Goal: Information Seeking & Learning: Learn about a topic

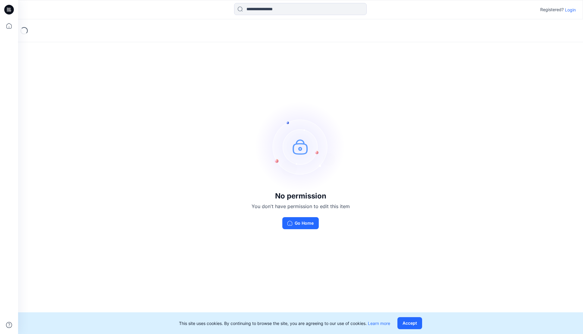
click at [569, 9] on p "Login" at bounding box center [570, 10] width 11 height 6
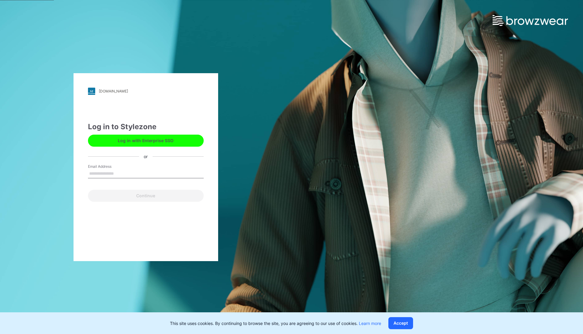
click at [126, 180] on div "Email Address" at bounding box center [146, 173] width 116 height 18
click at [127, 175] on input "Email Address" at bounding box center [146, 173] width 116 height 9
click at [111, 172] on input "Email Address" at bounding box center [146, 173] width 116 height 9
type input "**********"
click at [124, 195] on button "Continue" at bounding box center [146, 196] width 116 height 12
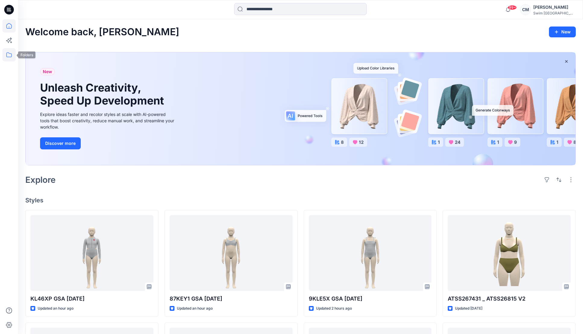
click at [11, 55] on icon at bounding box center [8, 54] width 13 height 13
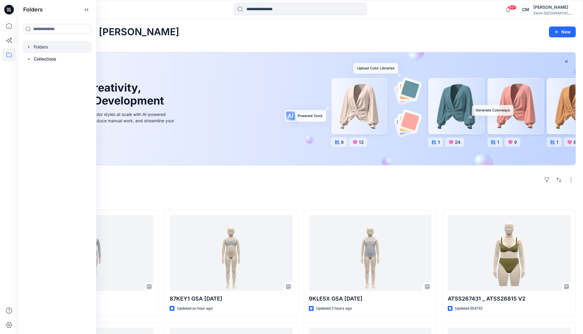
click at [57, 49] on div at bounding box center [57, 47] width 69 height 12
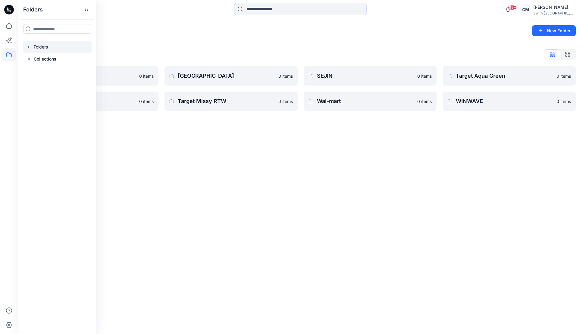
click at [146, 30] on div "Folders" at bounding box center [277, 31] width 504 height 8
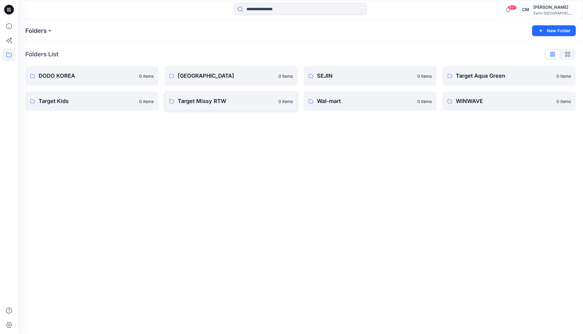
click at [239, 109] on link "Target Missy RTW 0 items" at bounding box center [231, 101] width 133 height 19
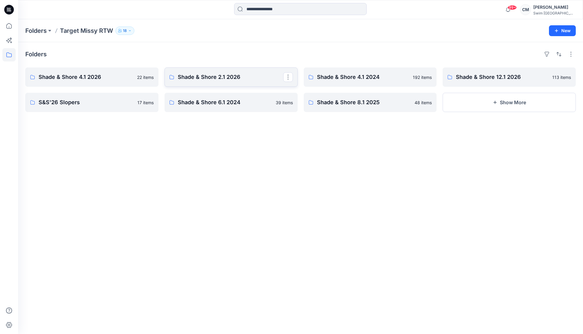
click at [208, 83] on link "Shade & Shore 2.1 2026" at bounding box center [231, 77] width 133 height 19
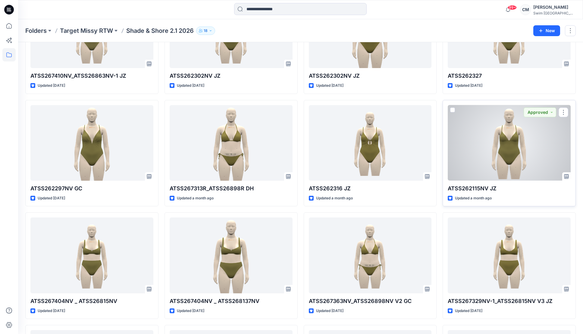
click at [478, 124] on div at bounding box center [509, 143] width 123 height 76
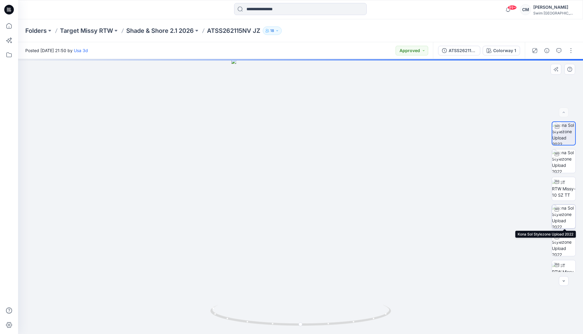
click at [569, 220] on img at bounding box center [564, 217] width 24 height 24
drag, startPoint x: 281, startPoint y: 206, endPoint x: 373, endPoint y: 206, distance: 91.7
click at [374, 207] on div at bounding box center [300, 196] width 565 height 275
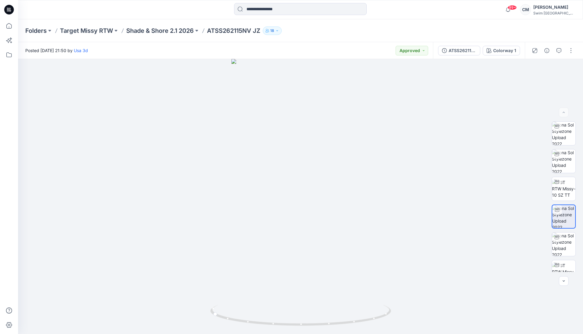
click at [570, 46] on div at bounding box center [553, 50] width 56 height 17
click at [570, 48] on button "button" at bounding box center [571, 51] width 10 height 10
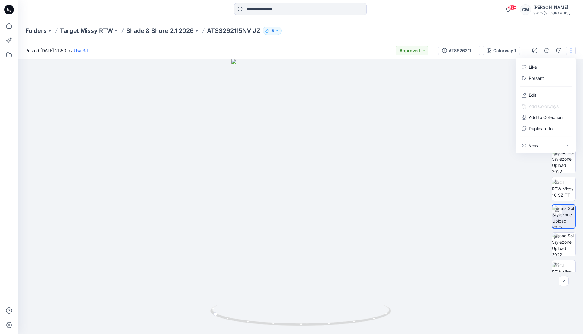
click at [440, 133] on div at bounding box center [300, 196] width 565 height 275
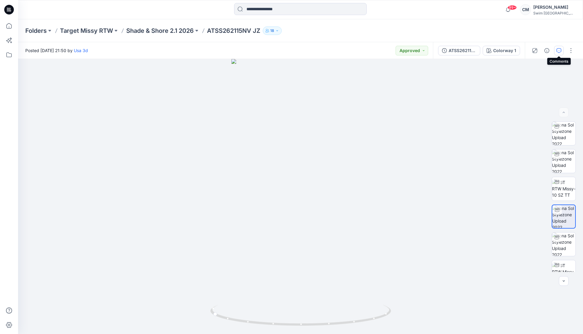
click at [560, 48] on button "button" at bounding box center [559, 51] width 10 height 10
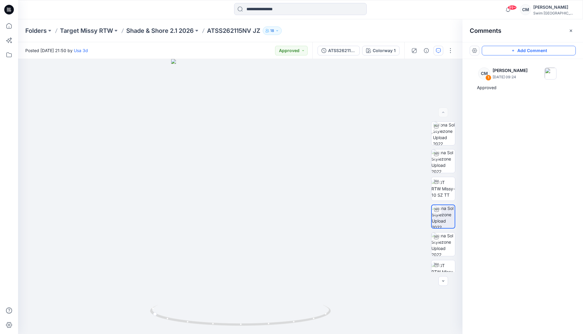
click at [556, 47] on button "Add Comment" at bounding box center [529, 51] width 94 height 10
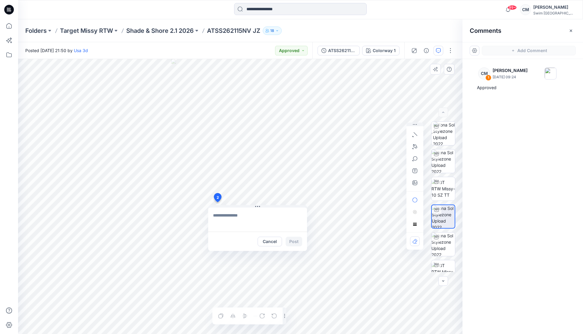
click at [217, 203] on div "2 Cancel Post Layer 1" at bounding box center [240, 196] width 445 height 275
click at [244, 226] on textarea at bounding box center [257, 220] width 99 height 24
type textarea "**********"
click at [292, 240] on button "Post" at bounding box center [294, 242] width 17 height 10
click at [297, 50] on button "Approved" at bounding box center [291, 51] width 33 height 10
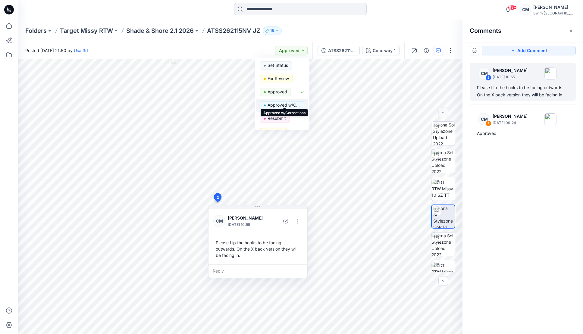
scroll to position [8, 0]
click at [288, 109] on span "Resubmit" at bounding box center [275, 111] width 30 height 8
click at [344, 27] on div "Folders Target Missy RTW Shade & Shore 2.1 2026 ATSS262115NV JZ 18" at bounding box center [277, 31] width 504 height 8
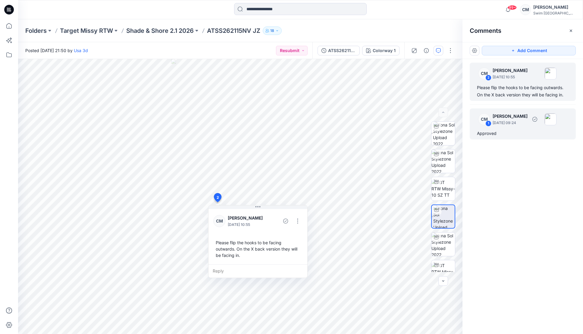
click at [566, 116] on div "CM 1 Caitlin Magrane June 30, 2025 09:24" at bounding box center [523, 119] width 99 height 17
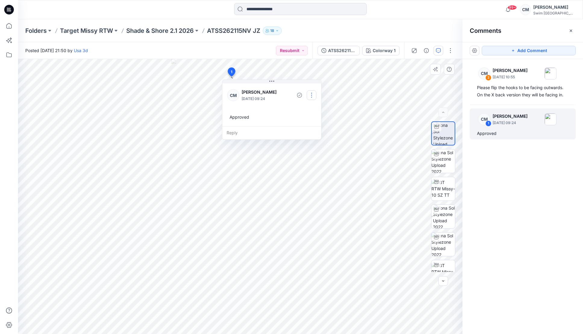
click at [314, 90] on button "button" at bounding box center [312, 95] width 10 height 10
click at [305, 121] on button "Delete thread" at bounding box center [312, 125] width 46 height 11
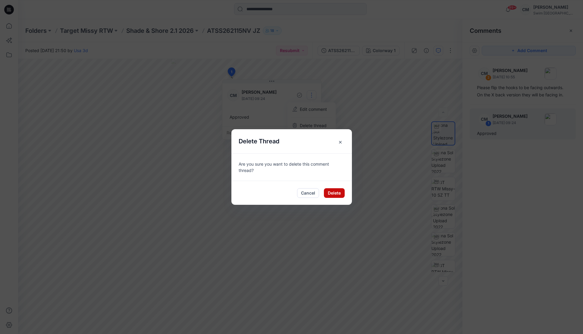
click at [333, 189] on button "Delete" at bounding box center [334, 193] width 21 height 10
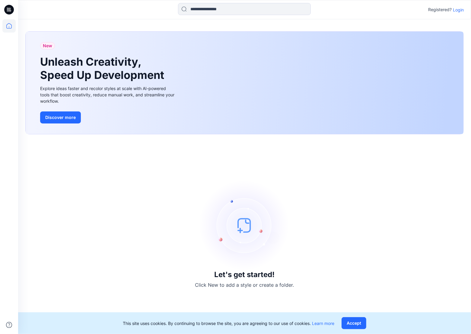
click at [12, 20] on icon at bounding box center [8, 25] width 13 height 13
click at [14, 23] on icon at bounding box center [8, 25] width 13 height 13
click at [11, 5] on icon at bounding box center [9, 9] width 10 height 19
click at [8, 23] on icon at bounding box center [8, 25] width 13 height 13
click at [458, 9] on p "Login" at bounding box center [458, 10] width 11 height 6
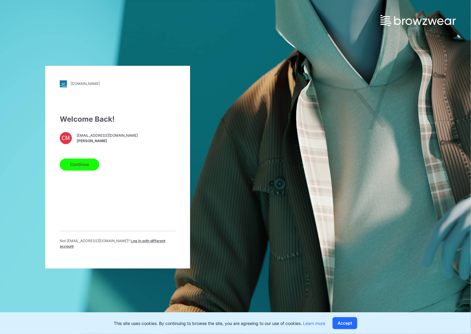
click at [87, 165] on button "Continue" at bounding box center [79, 165] width 39 height 12
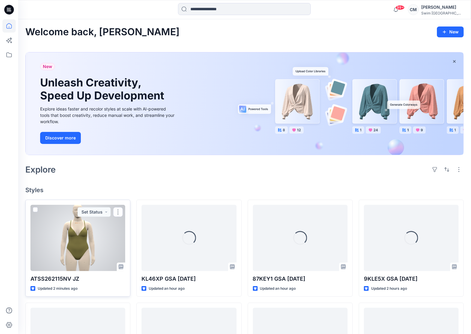
click at [53, 222] on div at bounding box center [77, 238] width 95 height 66
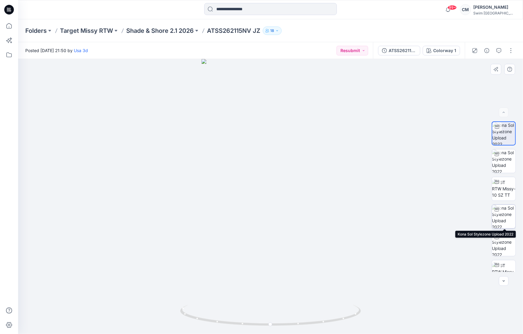
click at [470, 219] on img at bounding box center [504, 217] width 24 height 24
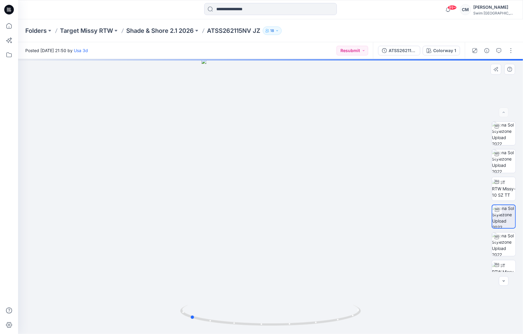
drag, startPoint x: 282, startPoint y: 244, endPoint x: 381, endPoint y: 242, distance: 98.9
click at [381, 242] on div at bounding box center [270, 196] width 505 height 275
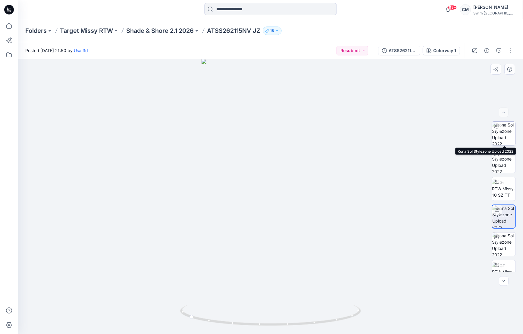
click at [470, 135] on img at bounding box center [504, 134] width 24 height 24
click at [470, 118] on div at bounding box center [270, 196] width 505 height 275
click at [470, 112] on div at bounding box center [504, 113] width 10 height 10
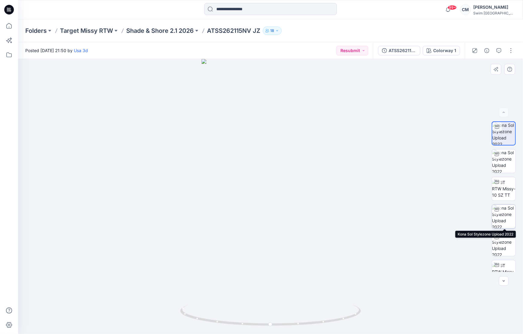
click at [470, 218] on img at bounding box center [504, 217] width 24 height 24
drag, startPoint x: 322, startPoint y: 237, endPoint x: 425, endPoint y: 220, distance: 105.0
click at [425, 220] on div at bounding box center [270, 196] width 505 height 275
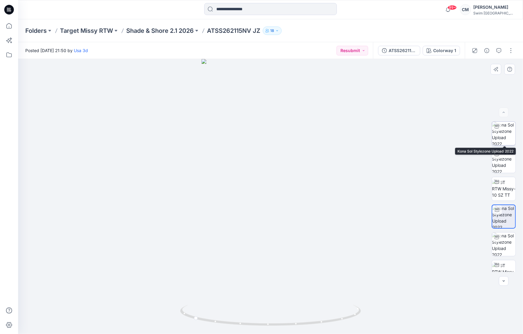
click at [470, 135] on img at bounding box center [504, 134] width 24 height 24
drag, startPoint x: 222, startPoint y: 188, endPoint x: 322, endPoint y: 193, distance: 100.2
click at [322, 193] on div at bounding box center [270, 196] width 505 height 275
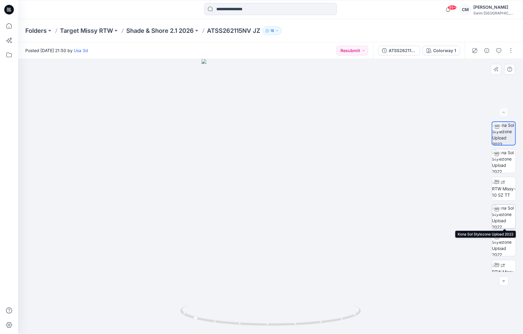
click at [470, 213] on img at bounding box center [504, 217] width 24 height 24
drag, startPoint x: 371, startPoint y: 223, endPoint x: 421, endPoint y: 222, distance: 50.0
click at [421, 223] on div at bounding box center [270, 196] width 505 height 275
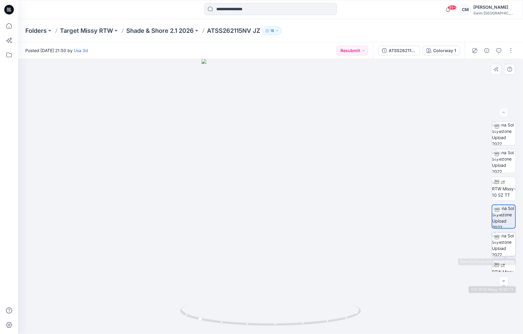
click at [470, 252] on img at bounding box center [504, 245] width 24 height 24
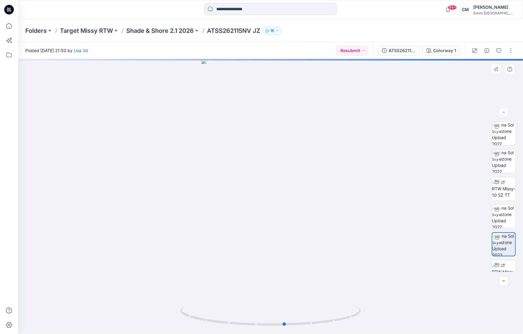
drag, startPoint x: 260, startPoint y: 202, endPoint x: 275, endPoint y: 187, distance: 21.7
click at [275, 187] on div at bounding box center [270, 196] width 505 height 275
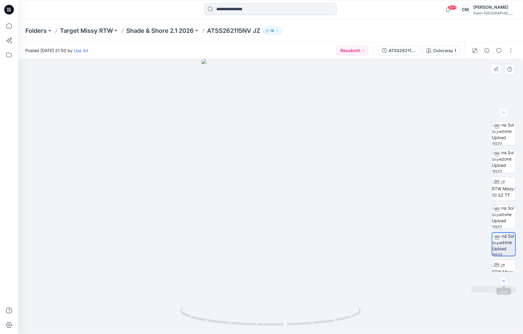
click at [470, 279] on icon "button" at bounding box center [504, 281] width 5 height 5
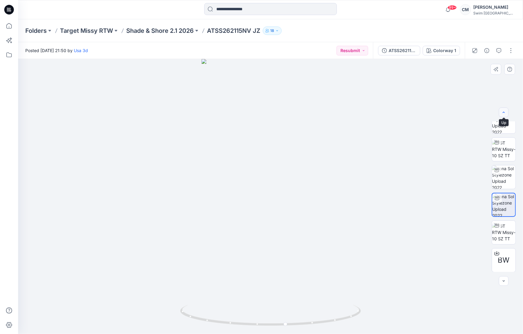
click at [470, 116] on button "button" at bounding box center [504, 113] width 10 height 10
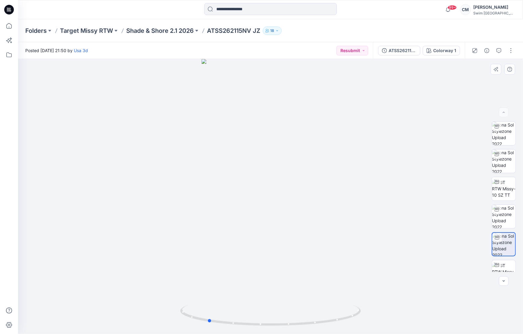
drag, startPoint x: 242, startPoint y: 193, endPoint x: 335, endPoint y: 167, distance: 96.5
click at [335, 169] on div at bounding box center [270, 196] width 505 height 275
drag, startPoint x: 335, startPoint y: 167, endPoint x: 322, endPoint y: 166, distance: 13.4
click at [322, 166] on div at bounding box center [270, 196] width 505 height 275
click at [470, 216] on img at bounding box center [504, 217] width 24 height 24
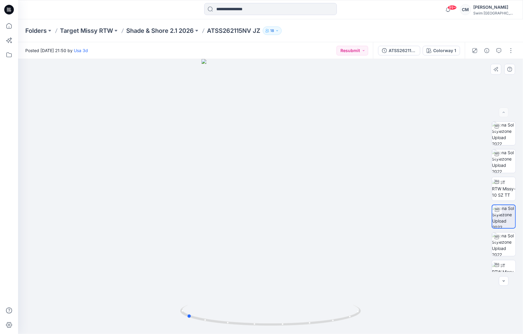
drag, startPoint x: 271, startPoint y: 226, endPoint x: 368, endPoint y: 220, distance: 96.9
click at [368, 220] on div at bounding box center [270, 196] width 505 height 275
drag, startPoint x: 285, startPoint y: 252, endPoint x: 372, endPoint y: 250, distance: 86.9
click at [372, 250] on div at bounding box center [270, 196] width 505 height 275
drag, startPoint x: 212, startPoint y: 169, endPoint x: 324, endPoint y: 172, distance: 112.2
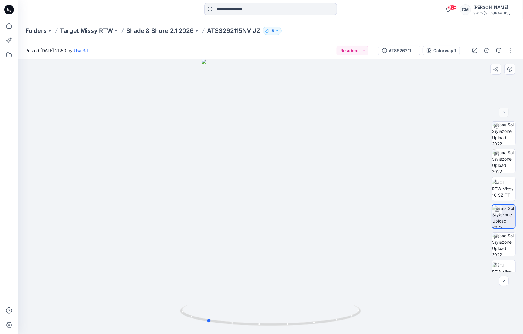
click at [324, 172] on div at bounding box center [270, 196] width 505 height 275
click at [470, 142] on img at bounding box center [504, 134] width 24 height 24
drag, startPoint x: 230, startPoint y: 213, endPoint x: 333, endPoint y: 211, distance: 102.2
click at [333, 211] on div at bounding box center [270, 196] width 505 height 275
click at [170, 34] on p "Shade & Shore 2.1 2026" at bounding box center [160, 31] width 68 height 8
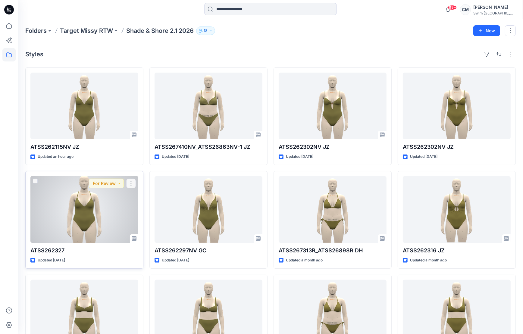
click at [93, 207] on div at bounding box center [84, 209] width 108 height 67
